Goal: Task Accomplishment & Management: Manage account settings

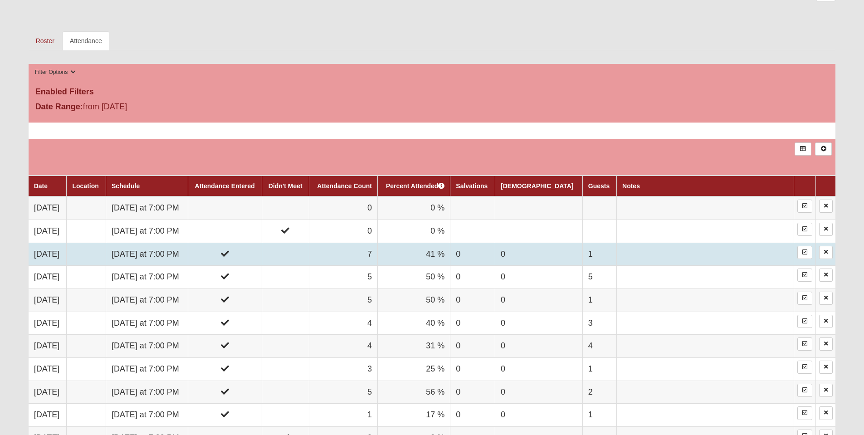
scroll to position [408, 0]
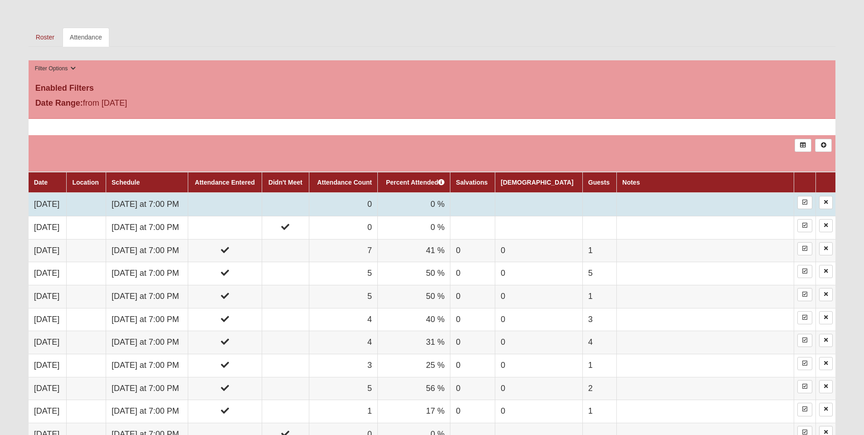
click at [262, 204] on td at bounding box center [225, 204] width 74 height 23
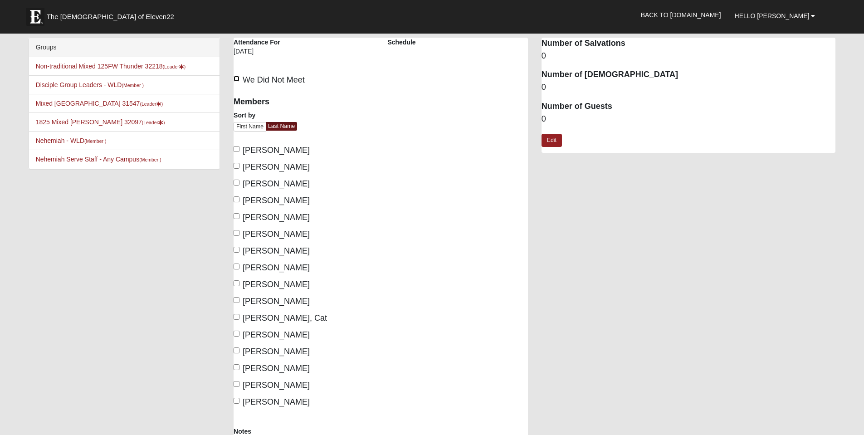
click at [236, 78] on input "We Did Not Meet" at bounding box center [236, 79] width 6 height 6
checkbox input "true"
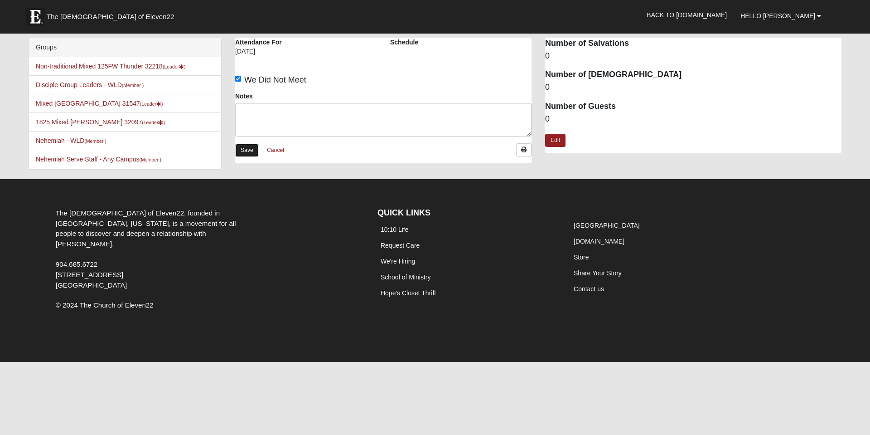
click at [245, 148] on link "Save" at bounding box center [247, 150] width 24 height 13
